Goal: Task Accomplishment & Management: Manage account settings

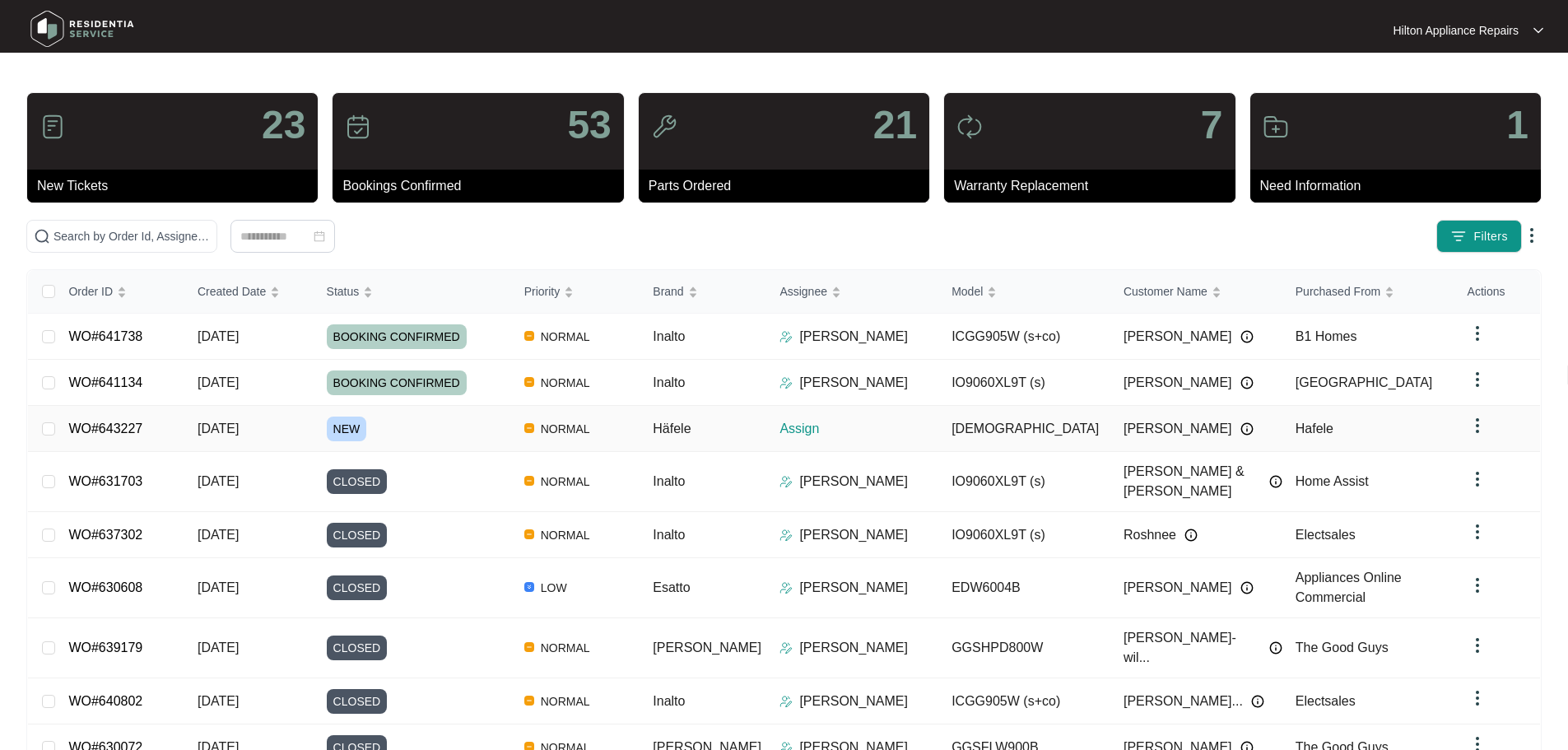
click at [465, 419] on div "NEW" at bounding box center [419, 429] width 185 height 25
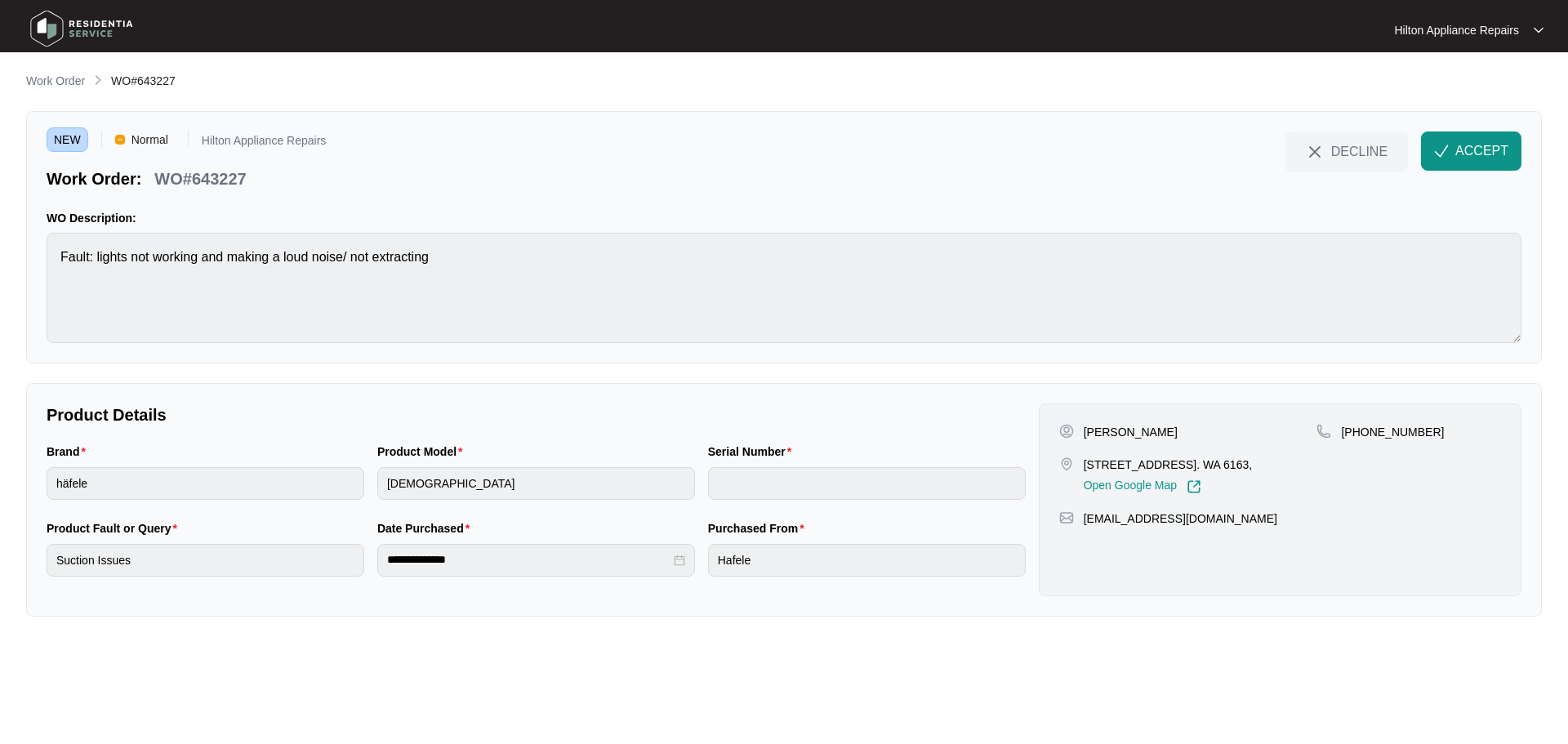
click at [0, 260] on main "**********" at bounding box center [784, 372] width 1568 height 744
click at [1453, 156] on button "ACCEPT" at bounding box center [1471, 150] width 101 height 39
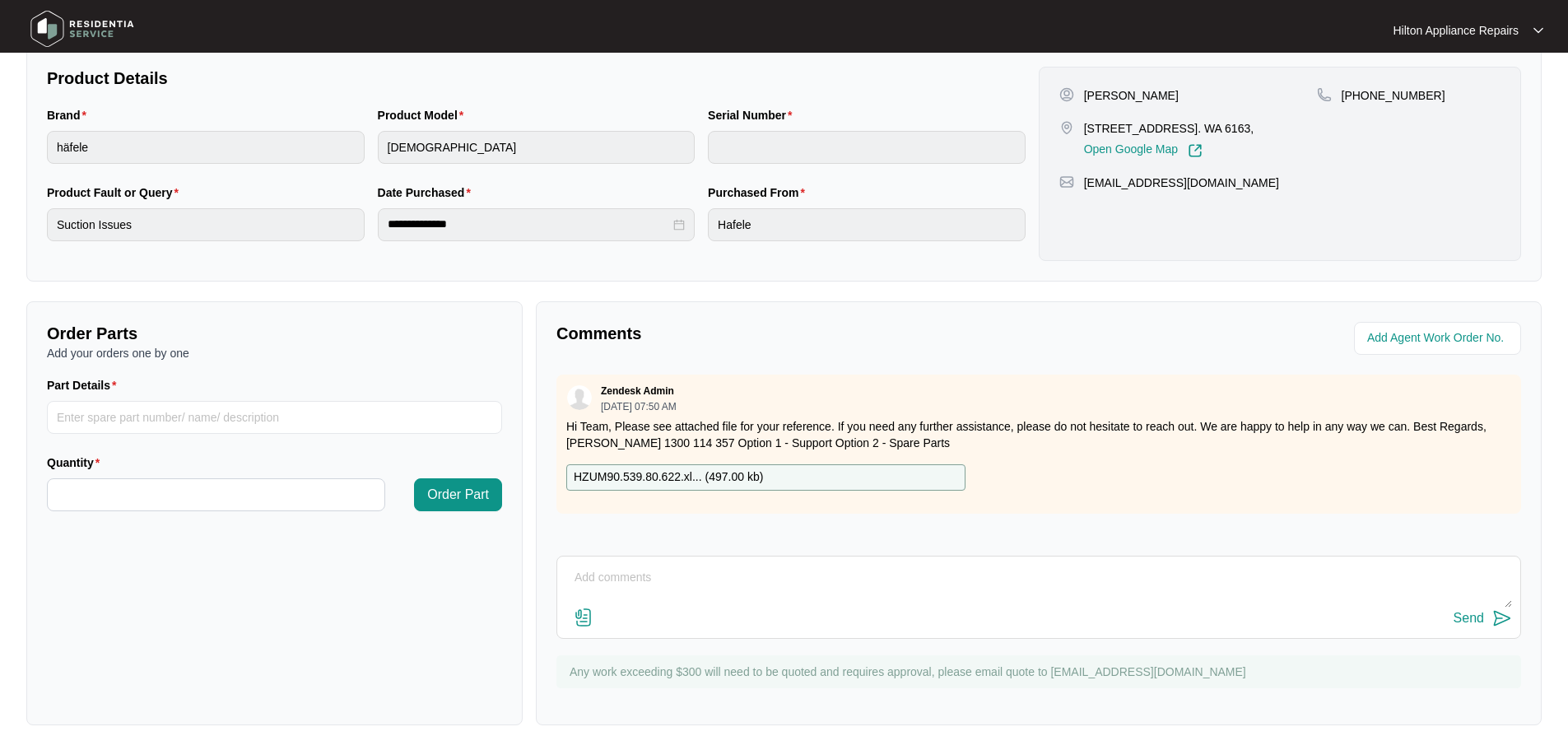
scroll to position [342, 0]
click at [653, 473] on p "HZUM90.539.80.622.xl... ( 497.00 kb )" at bounding box center [667, 476] width 189 height 18
click at [1446, 337] on input "string" at bounding box center [1439, 337] width 144 height 20
type input "42356"
click at [1247, 293] on div "**********" at bounding box center [784, 227] width 1516 height 993
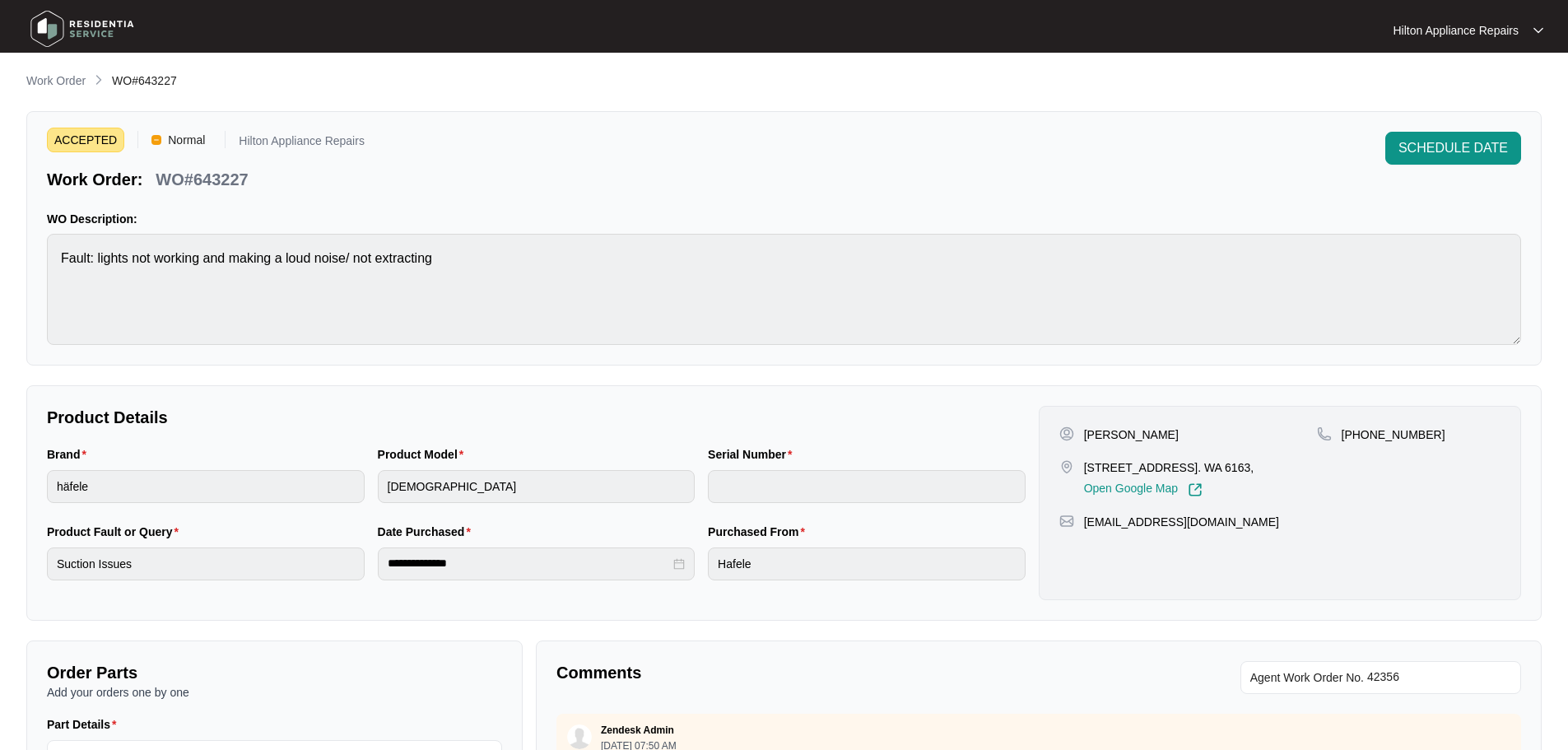
scroll to position [0, 0]
click at [1439, 137] on button "SCHEDULE DATE" at bounding box center [1453, 149] width 136 height 33
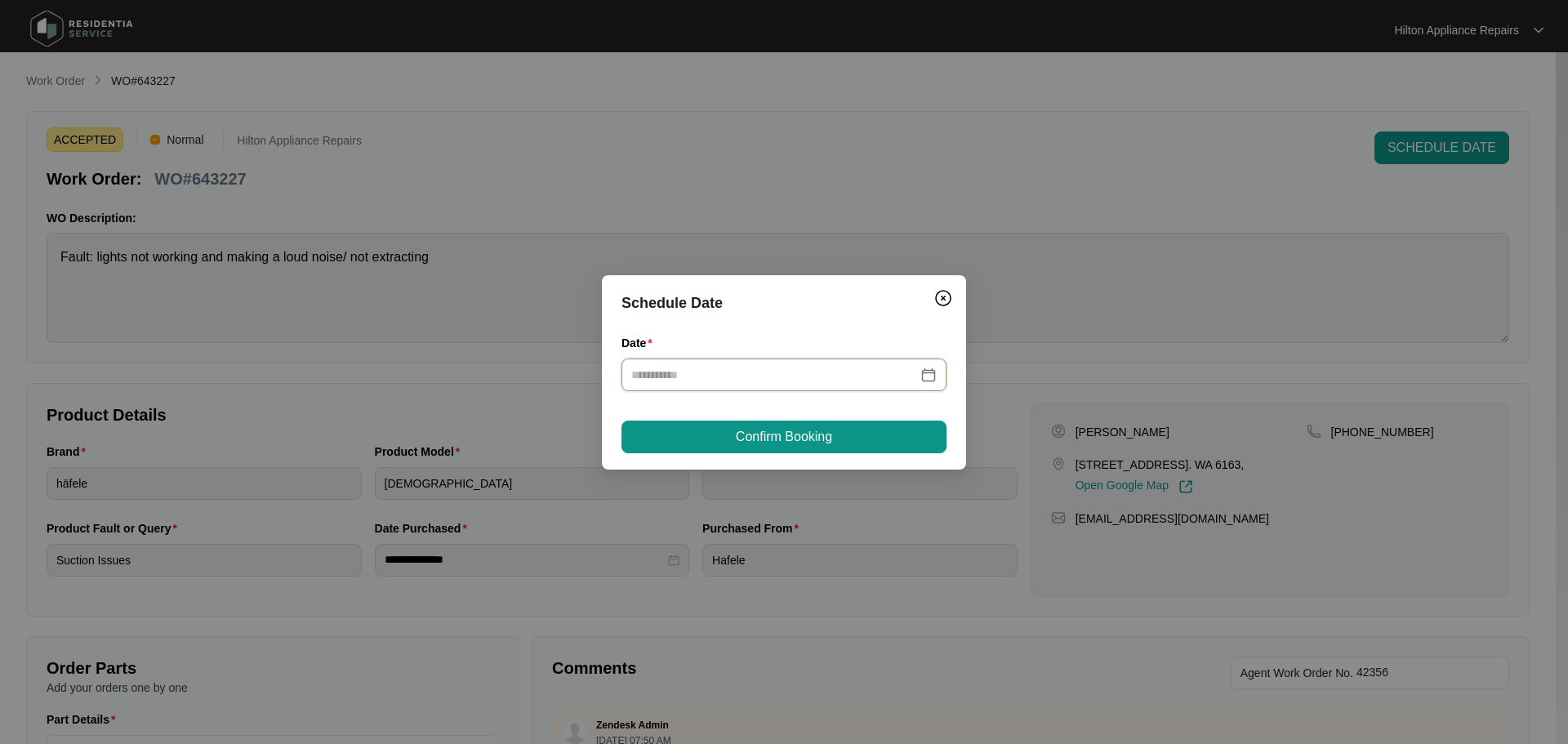
click at [795, 372] on input "Date" at bounding box center [775, 375] width 286 height 18
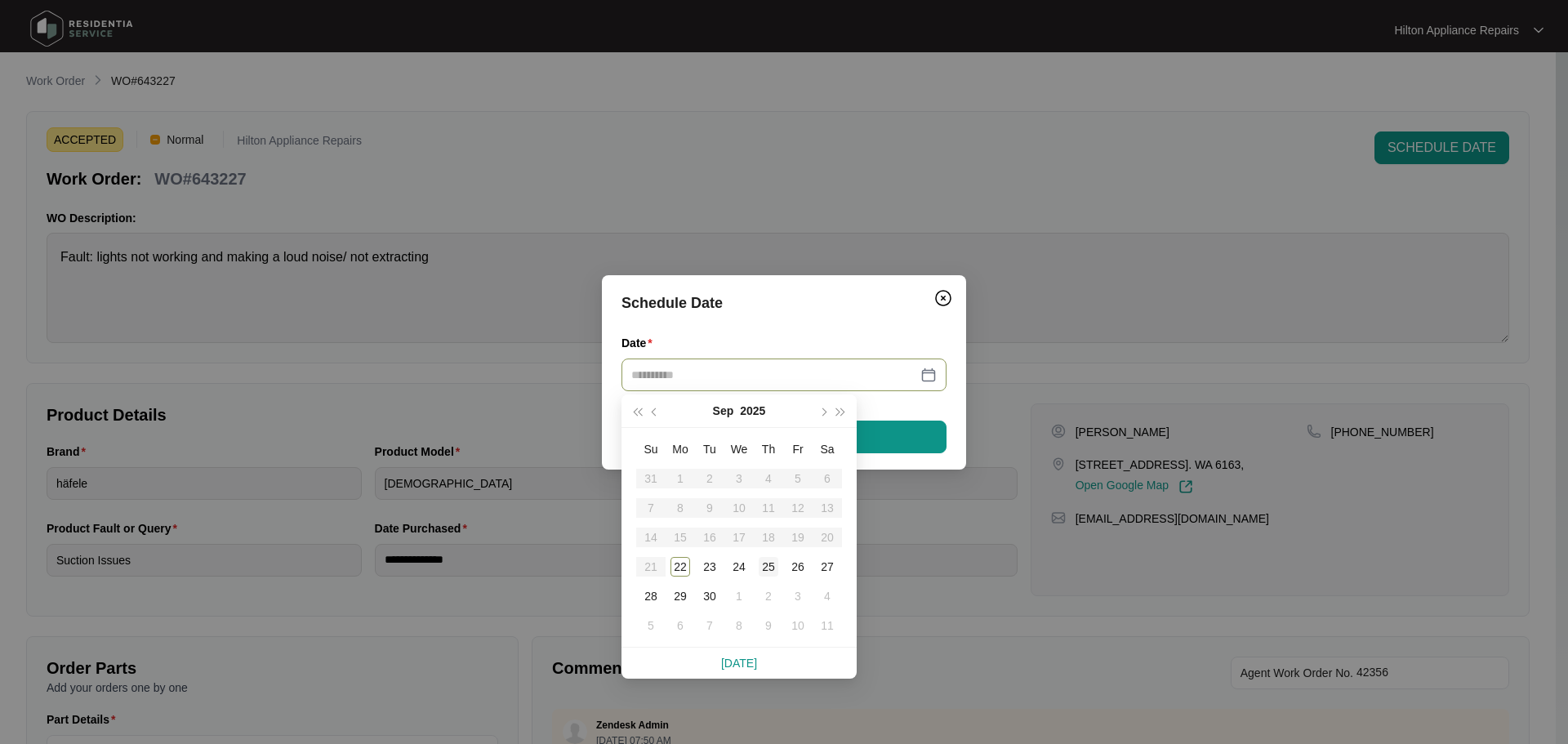
type input "**********"
click at [763, 567] on div "25" at bounding box center [769, 567] width 20 height 20
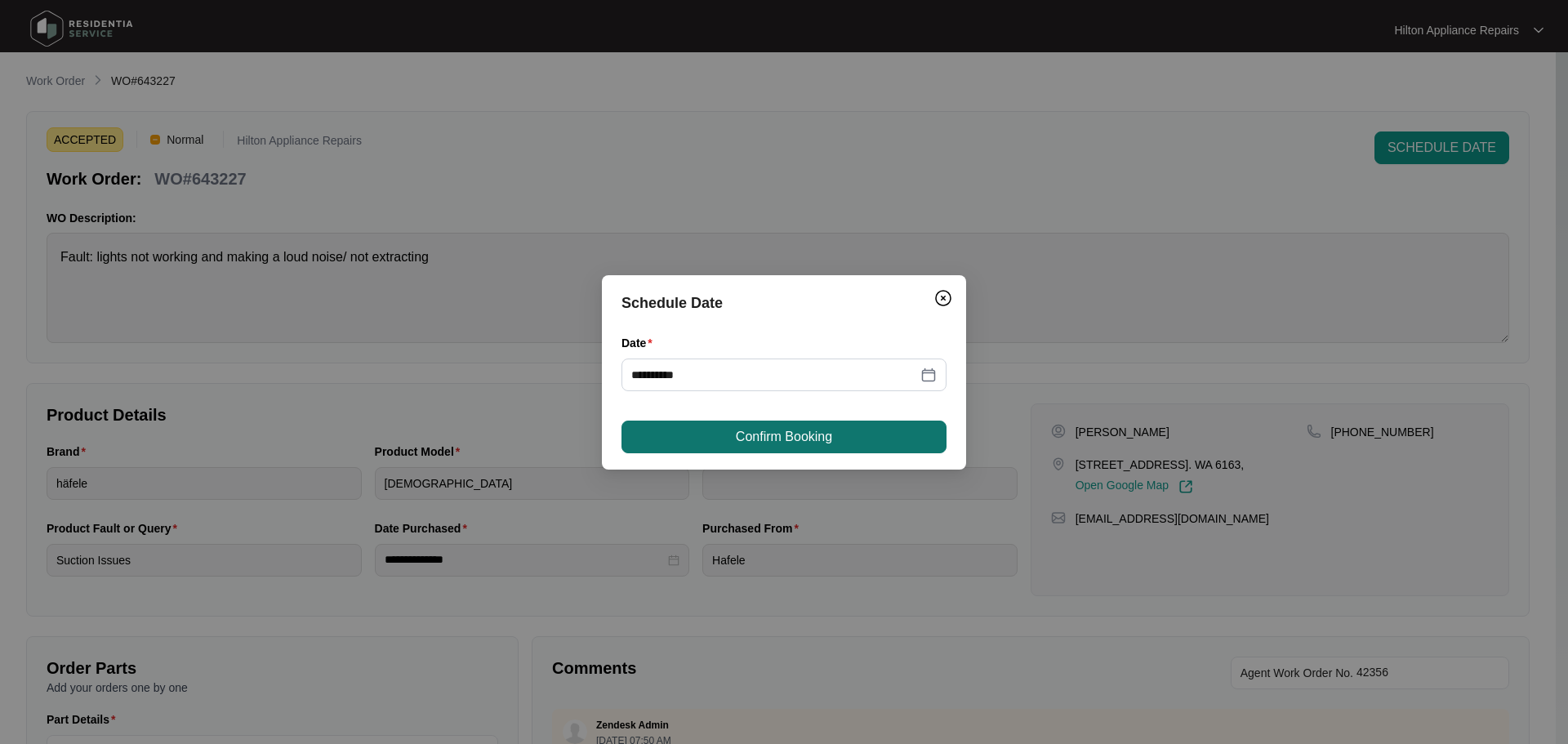
click at [768, 443] on span "Confirm Booking" at bounding box center [784, 437] width 97 height 20
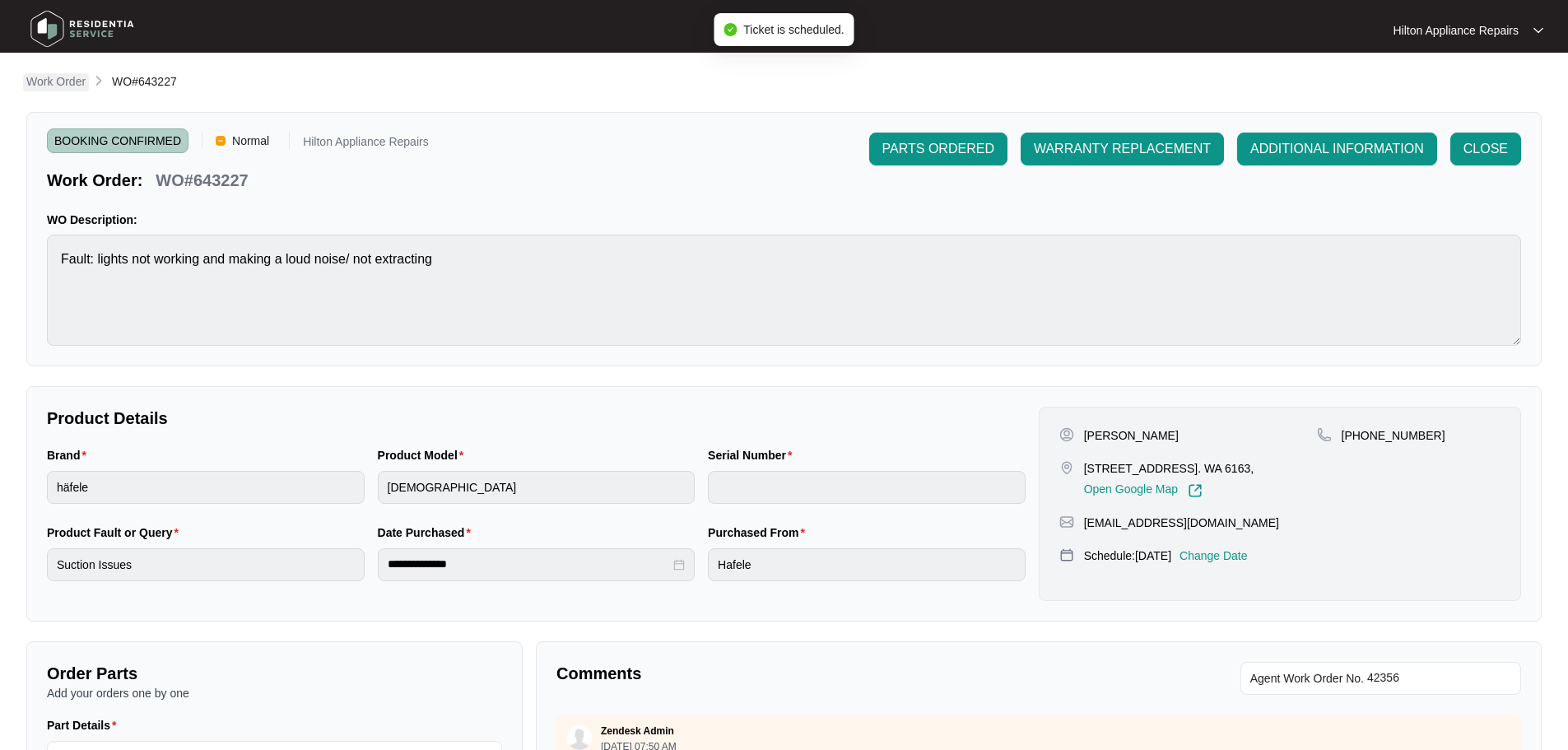
click at [67, 80] on p "Work Order" at bounding box center [56, 82] width 59 height 17
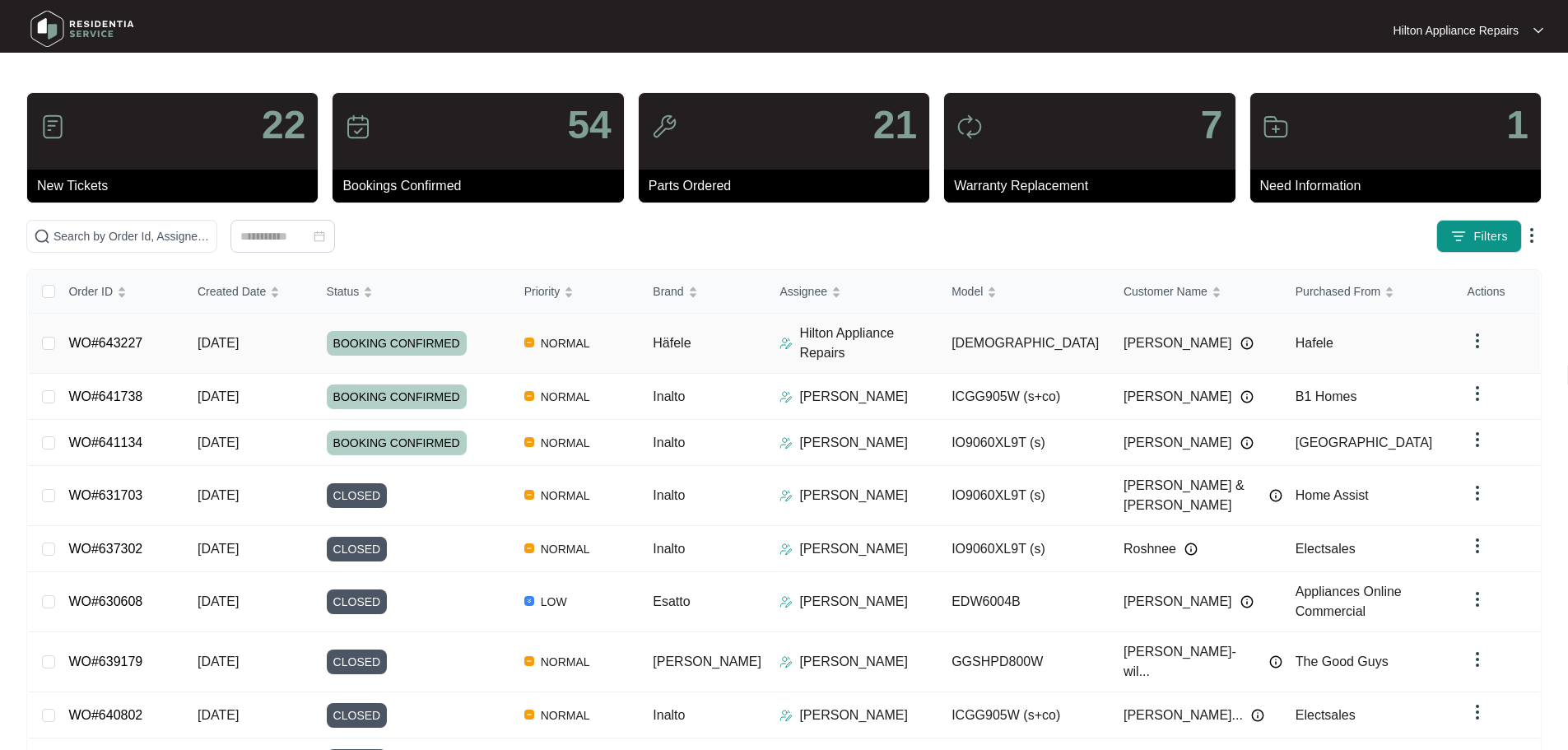
click at [780, 339] on img at bounding box center [786, 344] width 13 height 13
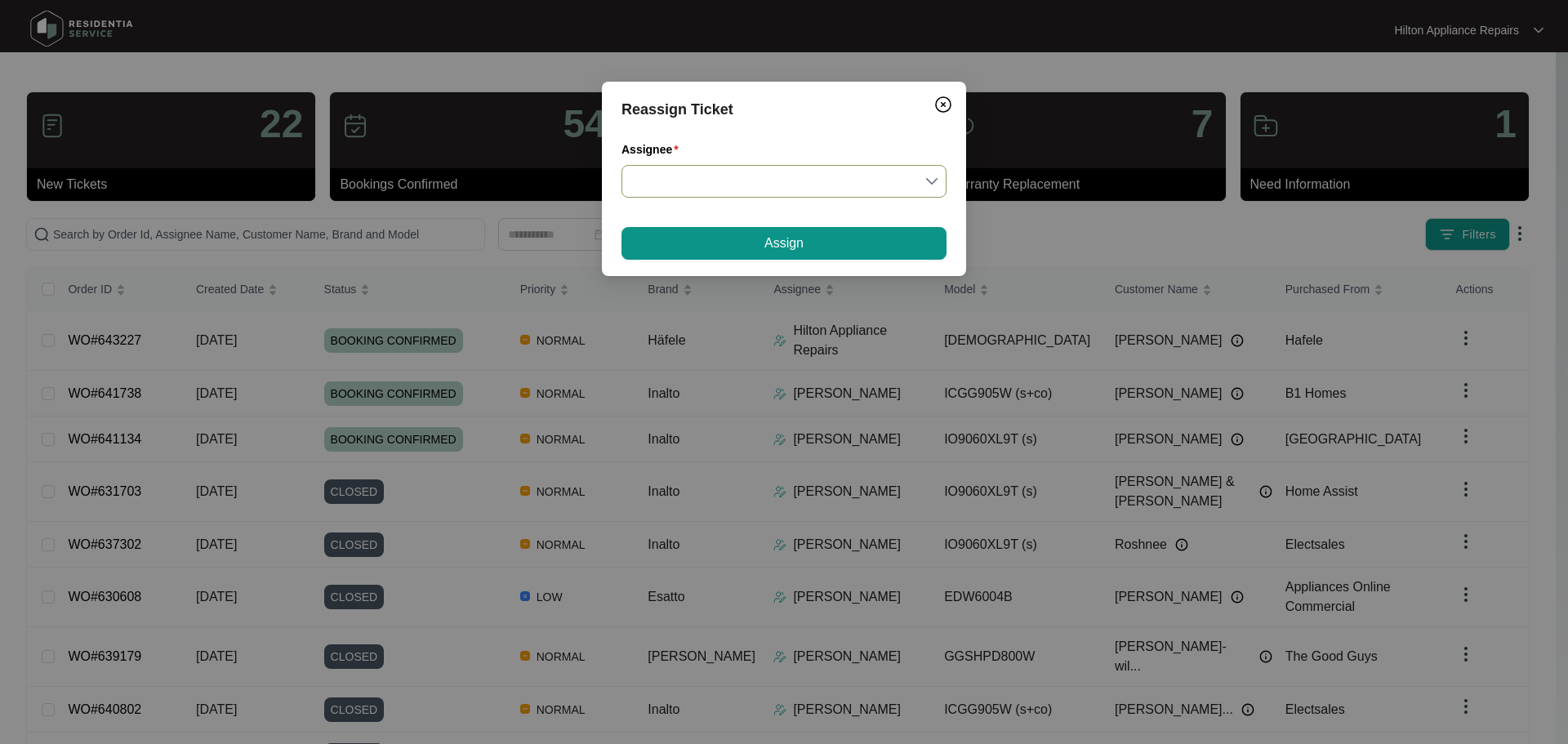
click at [708, 183] on input "Assignee" at bounding box center [784, 182] width 306 height 31
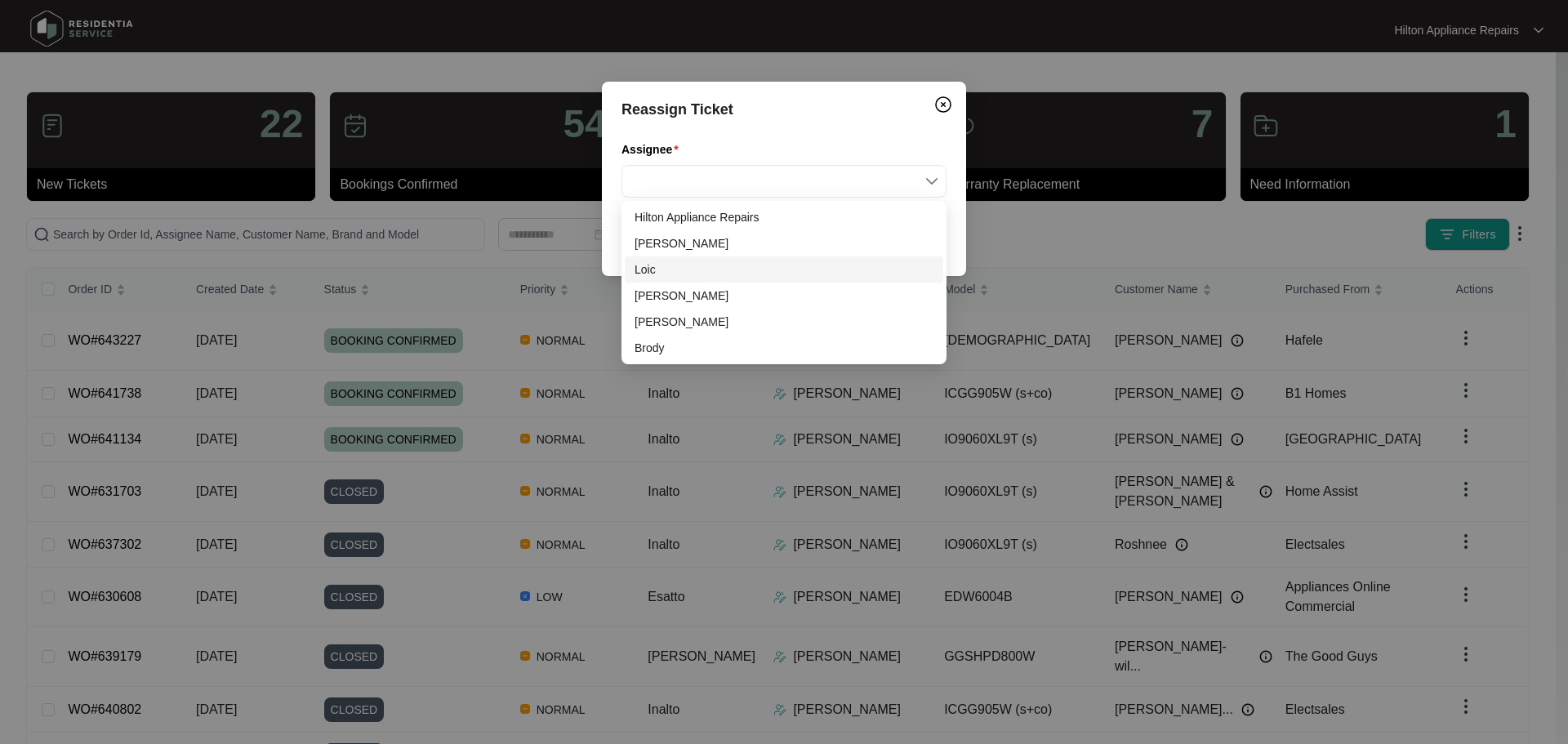
click at [648, 268] on div "Loic" at bounding box center [784, 269] width 299 height 18
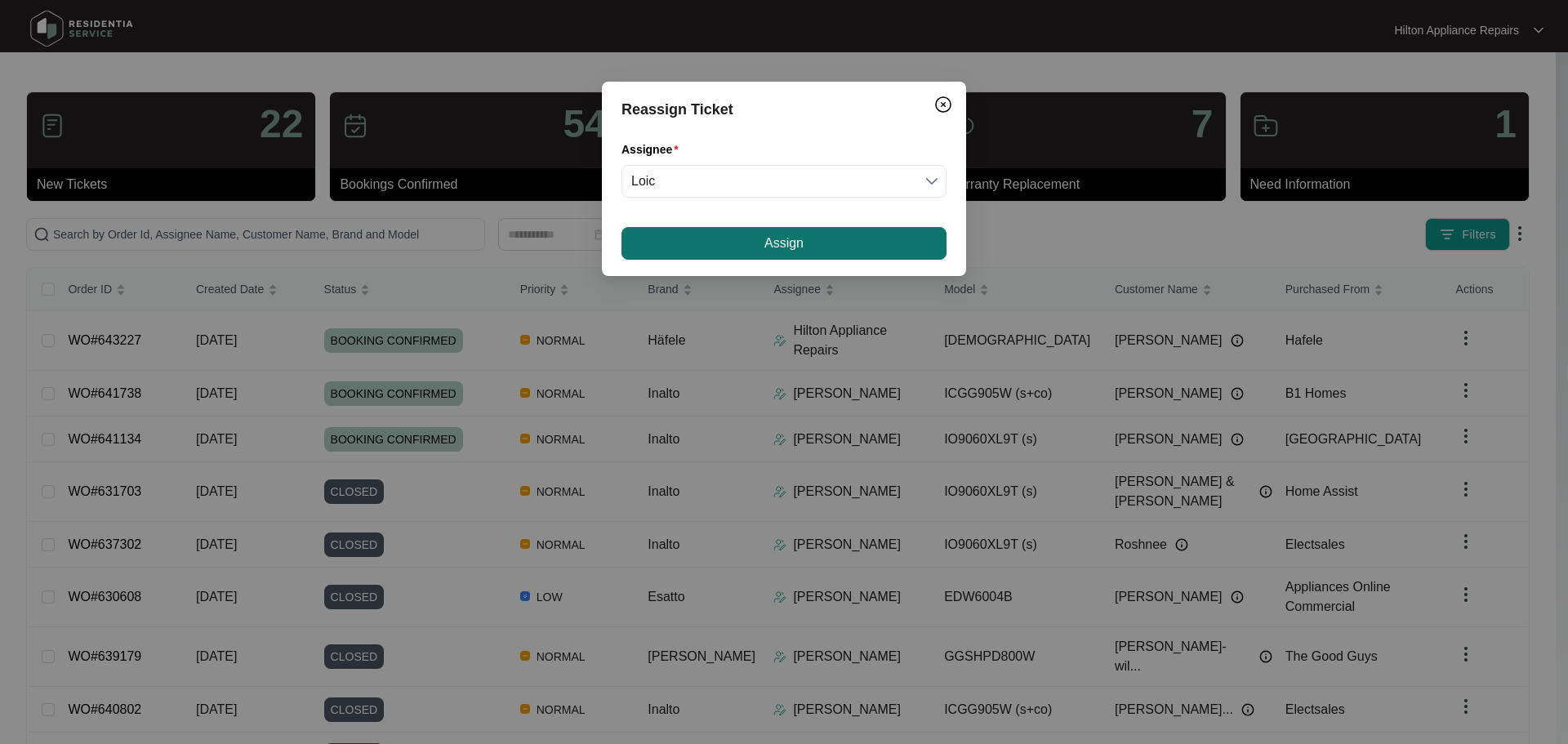
click at [777, 243] on span "Assign" at bounding box center [784, 244] width 39 height 20
